Goal: Navigation & Orientation: Go to known website

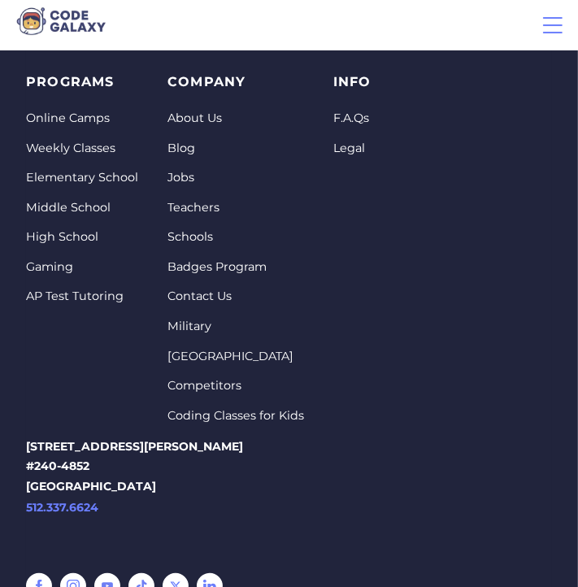
scroll to position [11485, 0]
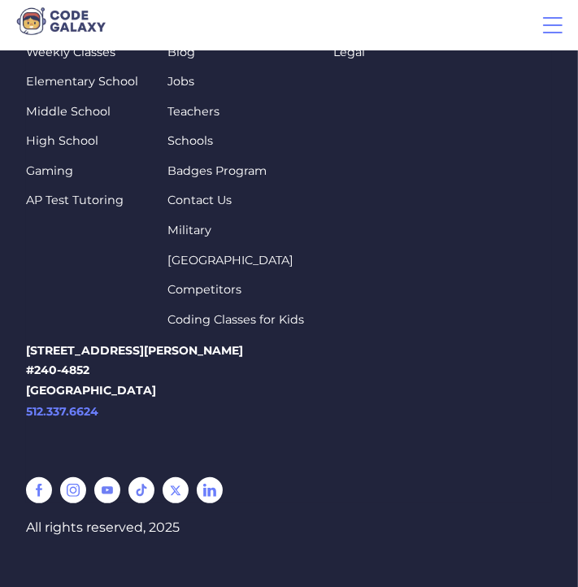
click at [36, 477] on link at bounding box center [39, 490] width 26 height 26
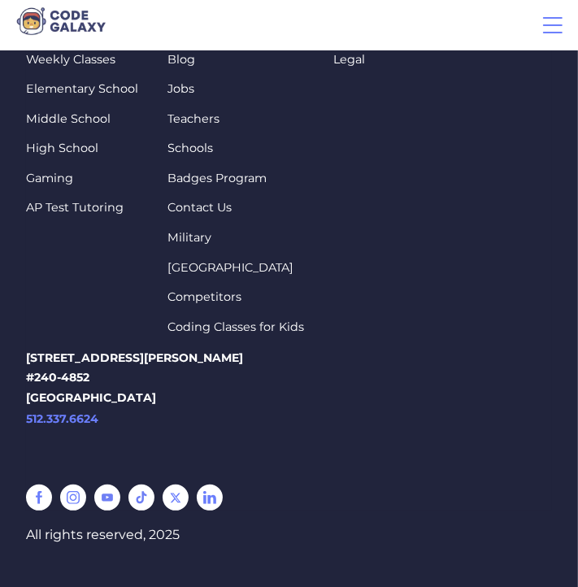
scroll to position [11485, 0]
